Goal: Communication & Community: Answer question/provide support

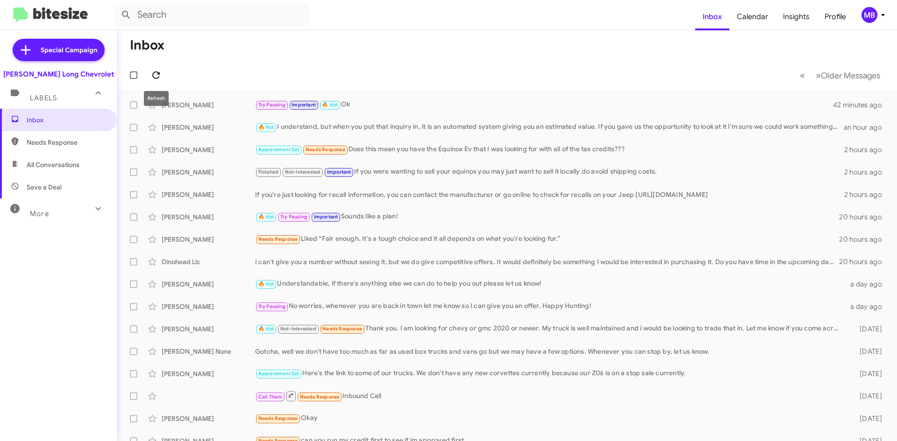
drag, startPoint x: 159, startPoint y: 78, endPoint x: 158, endPoint y: 82, distance: 4.7
click at [158, 78] on icon at bounding box center [155, 74] width 7 height 7
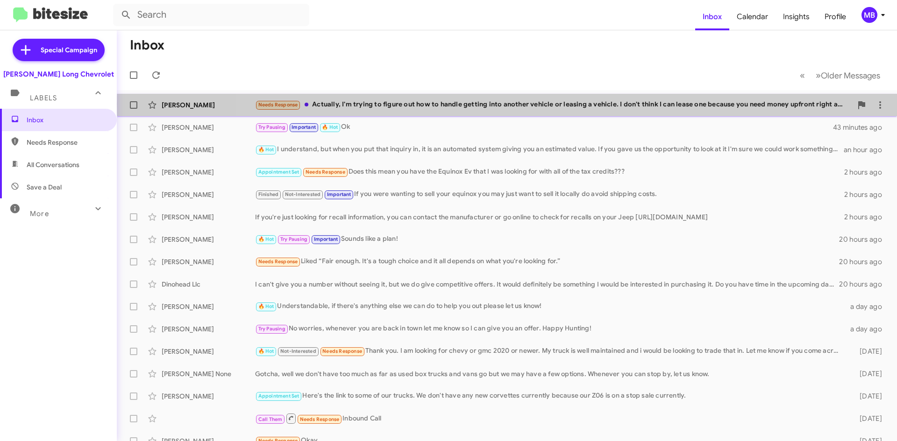
click at [641, 104] on div "Needs Response Actually, I'm trying to figure out how to handle getting into an…" at bounding box center [553, 104] width 597 height 11
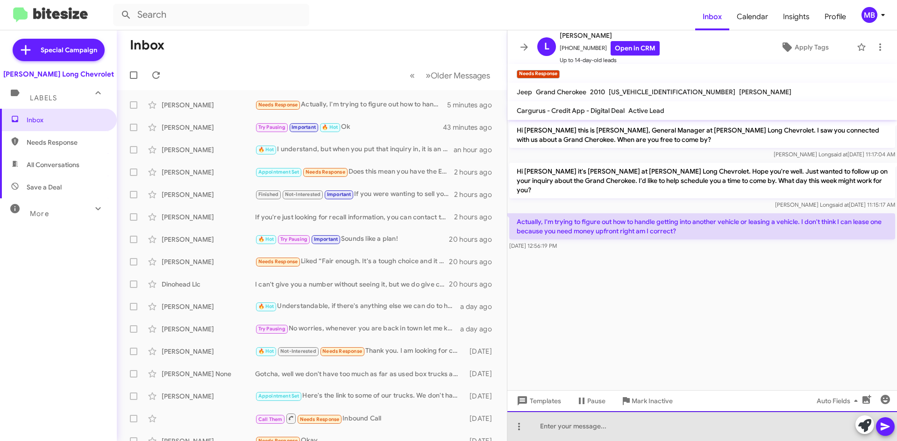
click at [611, 413] on div at bounding box center [702, 427] width 390 height 30
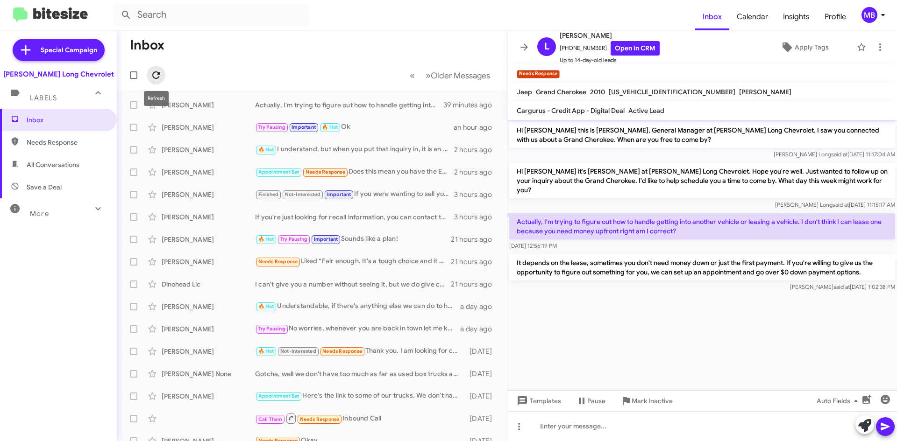
click at [153, 75] on icon at bounding box center [155, 74] width 7 height 7
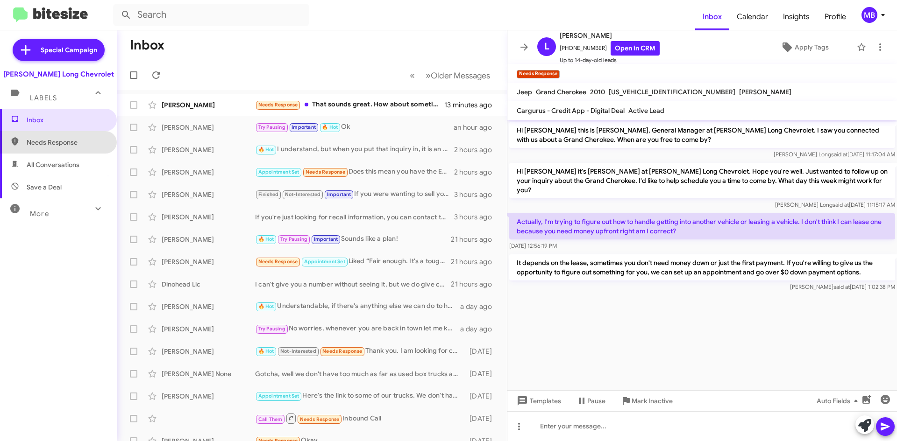
drag, startPoint x: 95, startPoint y: 142, endPoint x: 93, endPoint y: 137, distance: 4.9
click at [95, 142] on span "Needs Response" at bounding box center [66, 142] width 79 height 9
type input "in:needs-response"
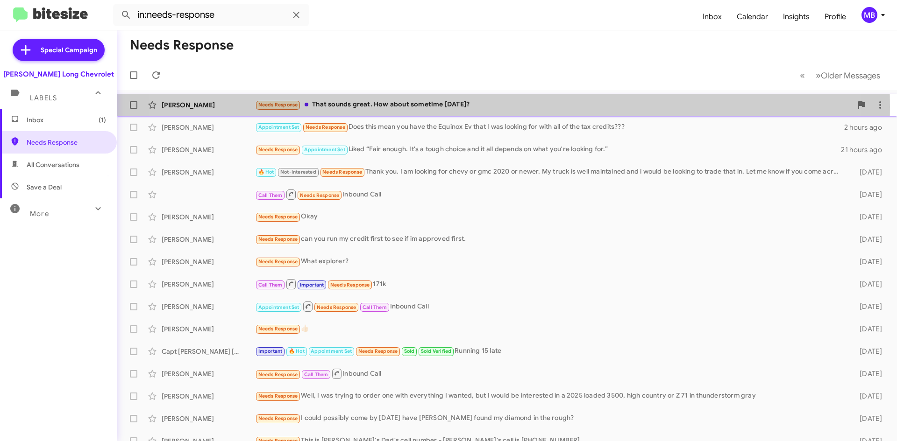
click at [460, 107] on div "Needs Response That sounds great. How about sometime tomorrow?" at bounding box center [553, 104] width 597 height 11
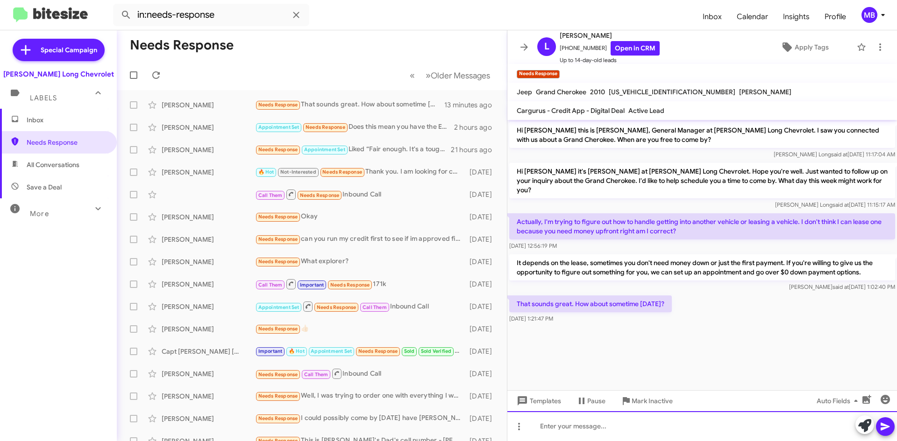
click at [708, 421] on div at bounding box center [702, 427] width 390 height 30
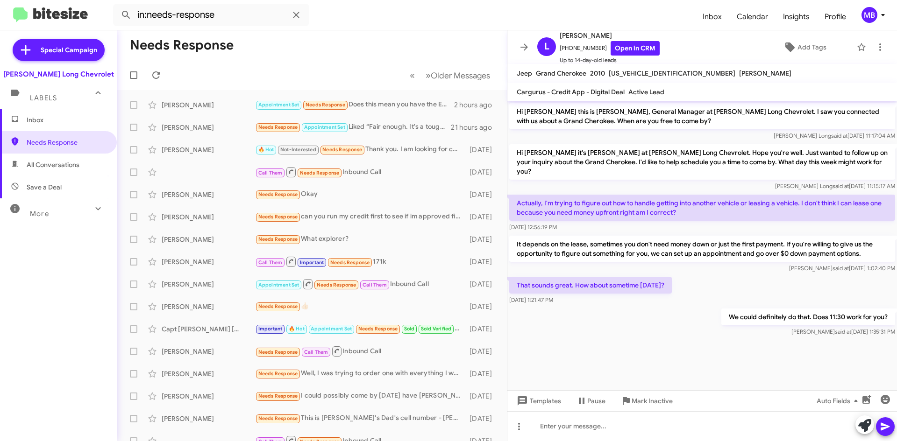
click at [77, 121] on span "Inbox" at bounding box center [66, 119] width 79 height 9
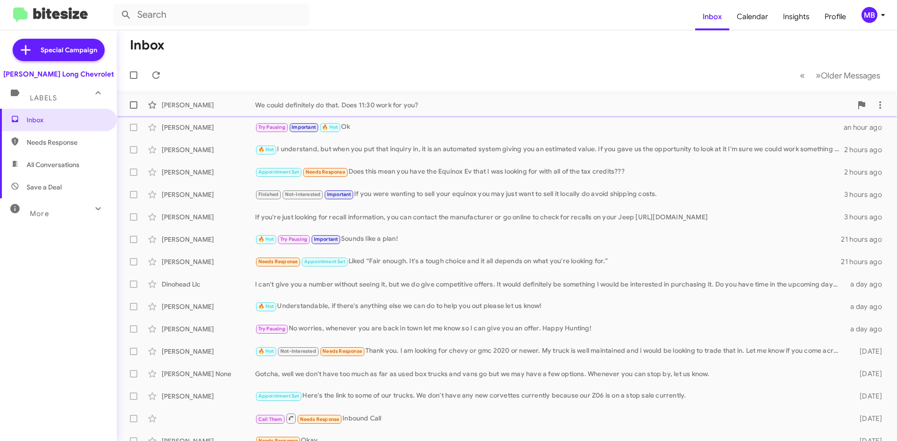
click at [520, 104] on div "We could definitely do that. Does 11:30 work for you?" at bounding box center [553, 104] width 597 height 9
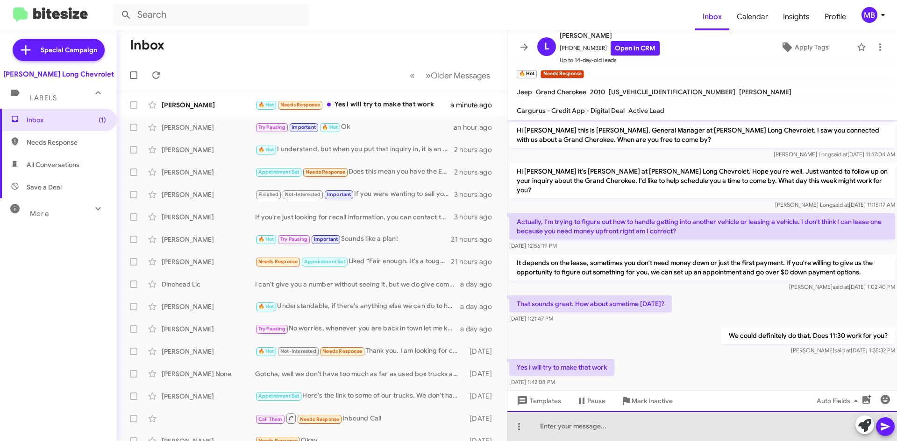
click at [652, 432] on div at bounding box center [702, 427] width 390 height 30
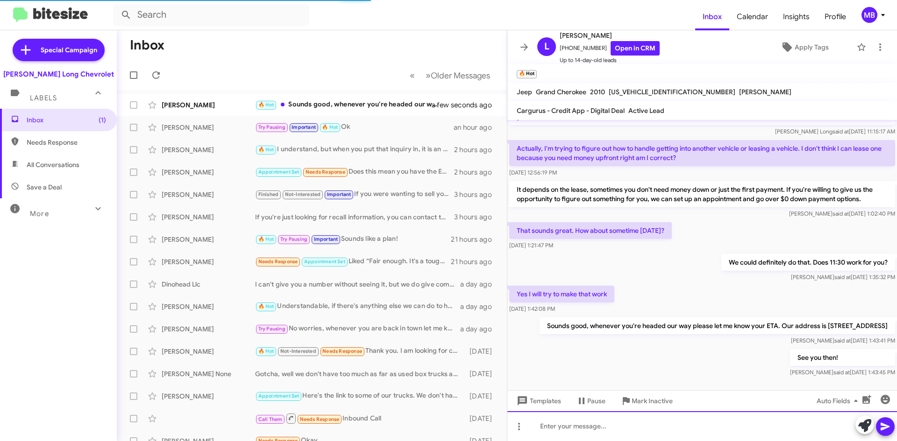
scroll to position [74, 0]
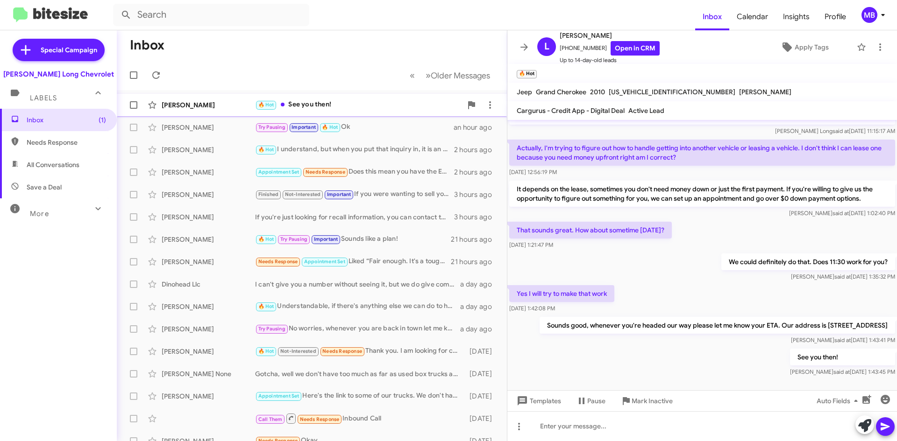
click at [371, 106] on div "🔥 Hot See you then!" at bounding box center [358, 104] width 207 height 11
click at [155, 74] on icon at bounding box center [155, 75] width 11 height 11
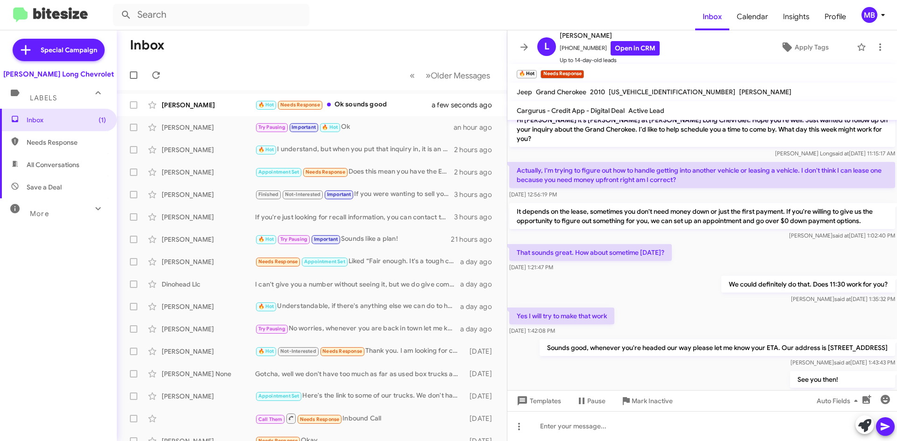
scroll to position [108, 0]
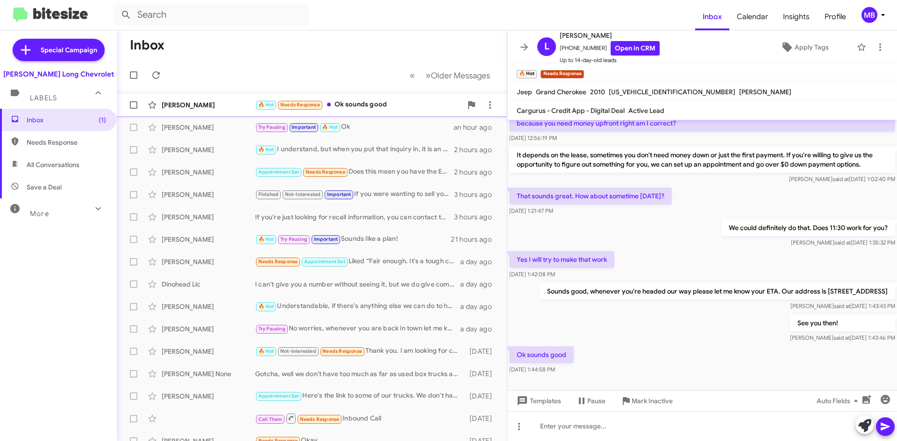
click at [387, 107] on div "🔥 Hot Needs Response Ok sounds good" at bounding box center [358, 104] width 207 height 11
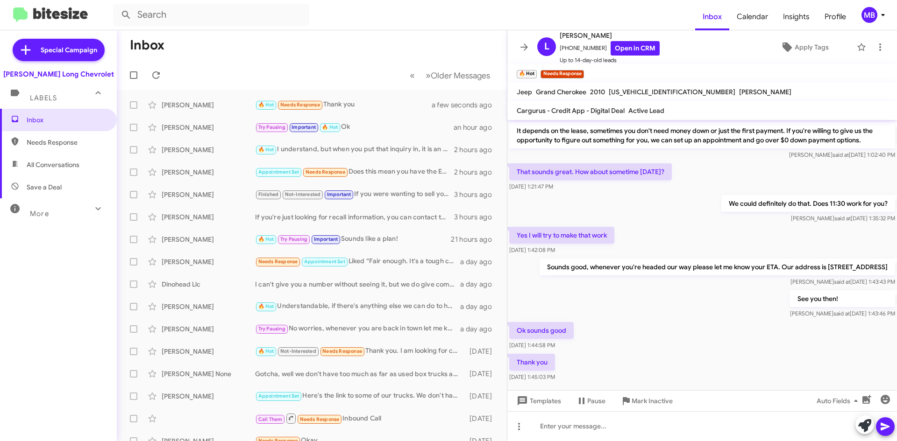
scroll to position [142, 0]
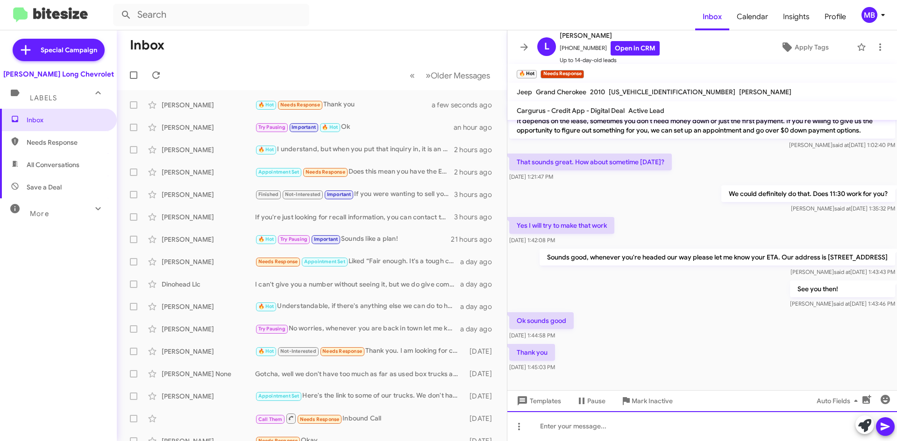
click at [608, 421] on div at bounding box center [702, 427] width 390 height 30
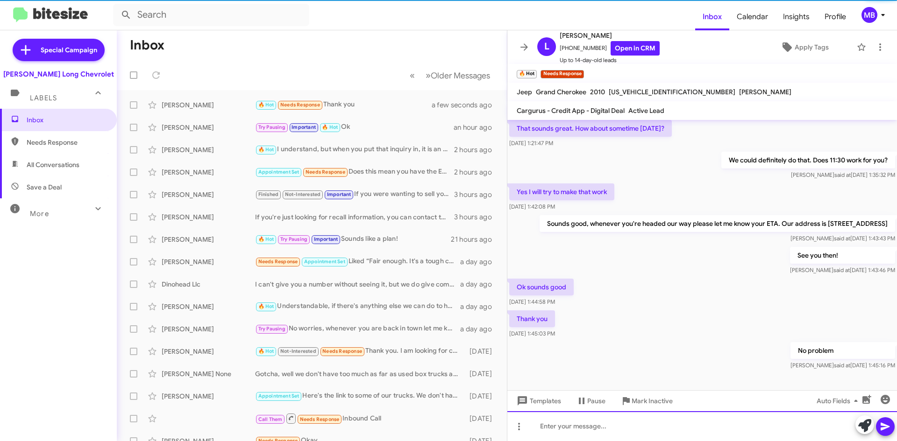
scroll to position [176, 0]
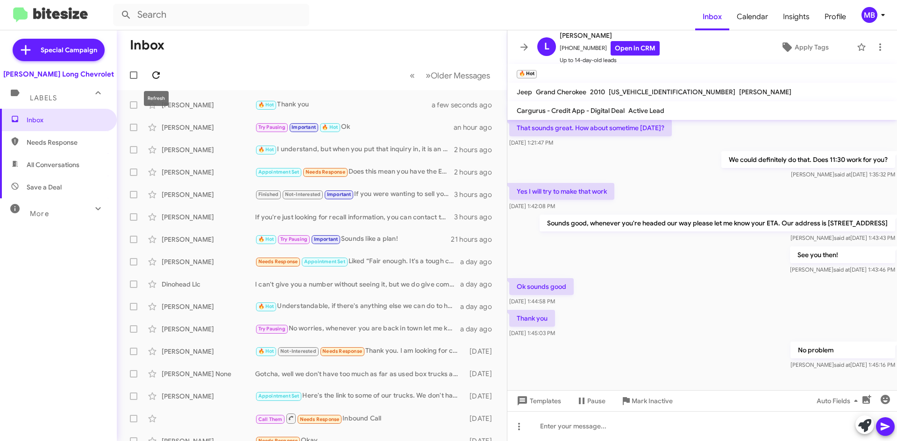
click at [155, 73] on icon at bounding box center [155, 75] width 11 height 11
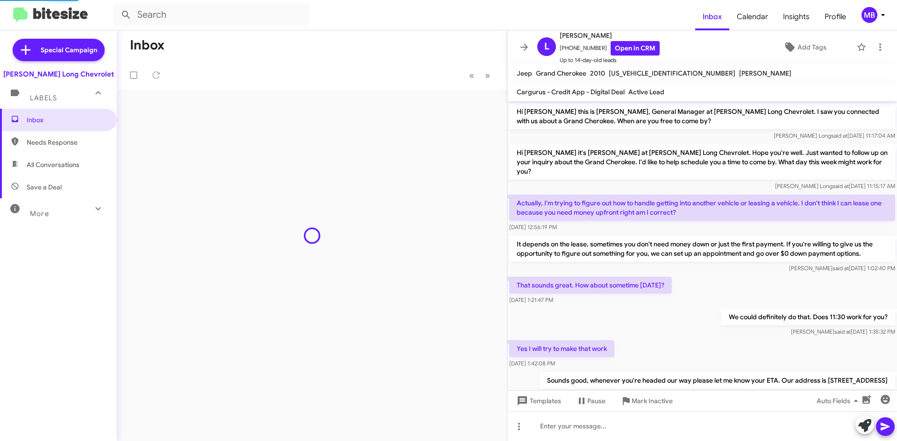
scroll to position [157, 0]
